Goal: Task Accomplishment & Management: Use online tool/utility

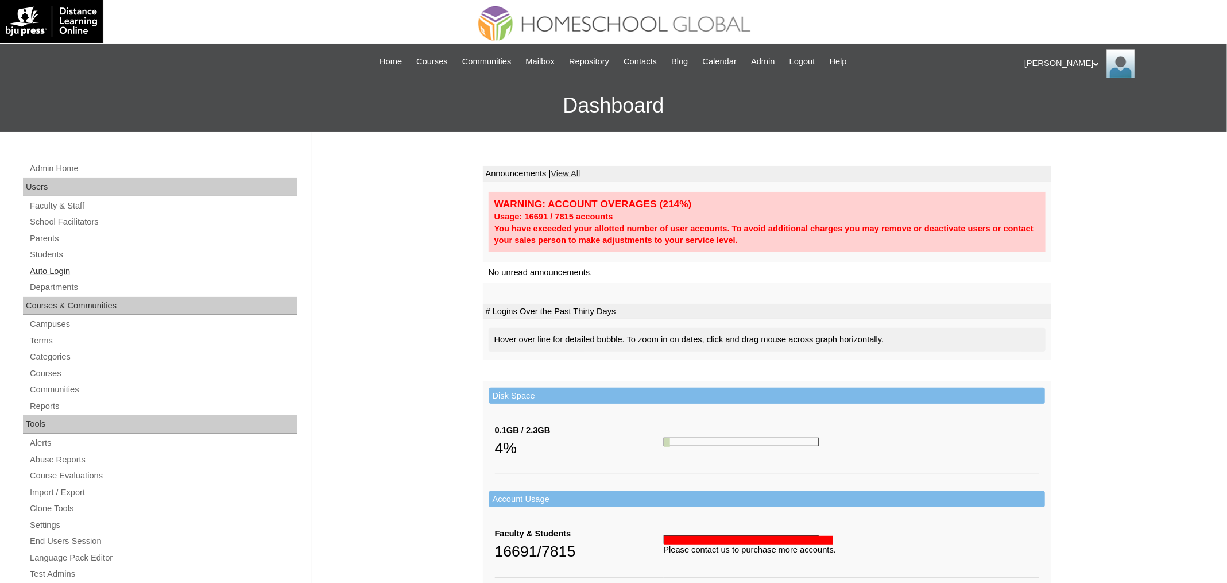
click at [45, 269] on link "Auto Login" at bounding box center [163, 271] width 269 height 14
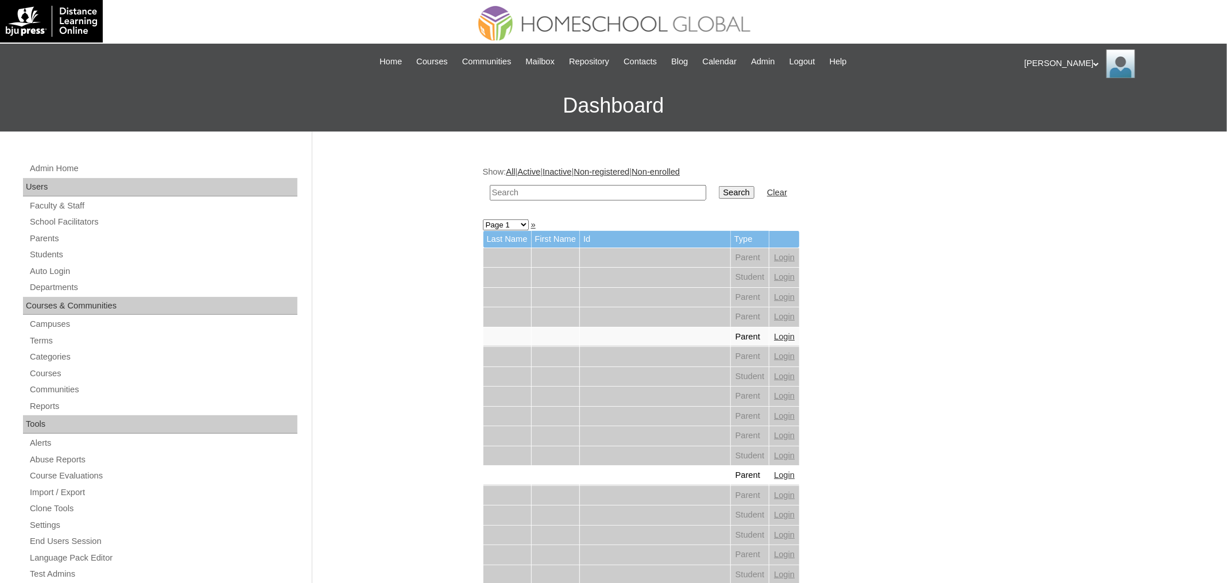
click at [577, 186] on input "text" at bounding box center [598, 193] width 217 height 16
paste input "[PERSON_NAME]"
type input "[PERSON_NAME]"
click at [731, 186] on input "Search" at bounding box center [737, 192] width 36 height 13
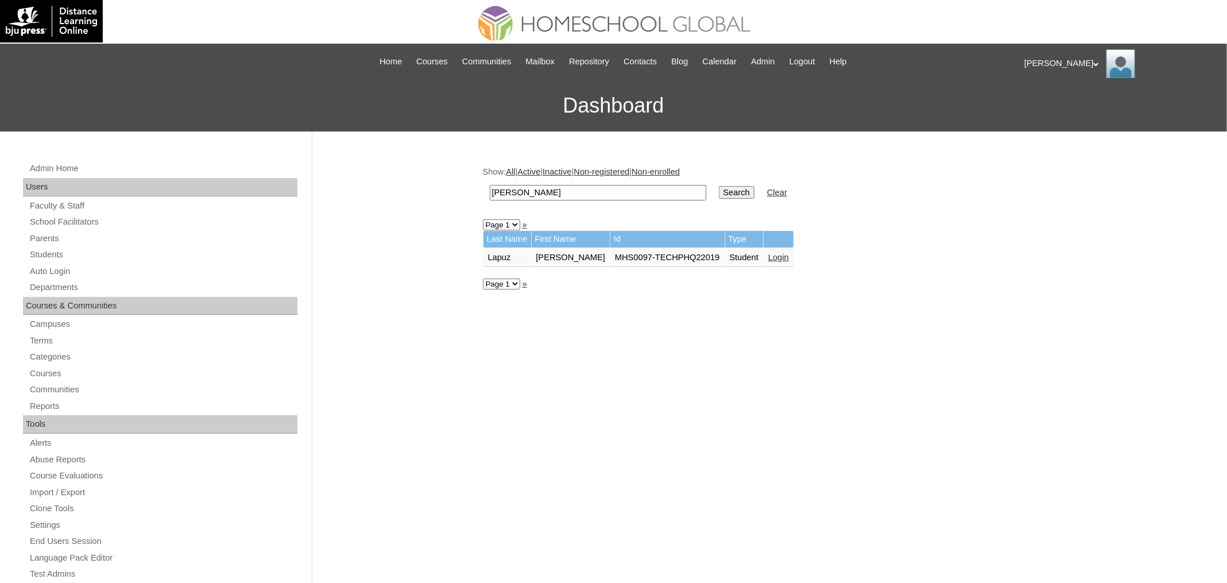
click at [779, 256] on link "Login" at bounding box center [778, 257] width 21 height 9
